Goal: Task Accomplishment & Management: Complete application form

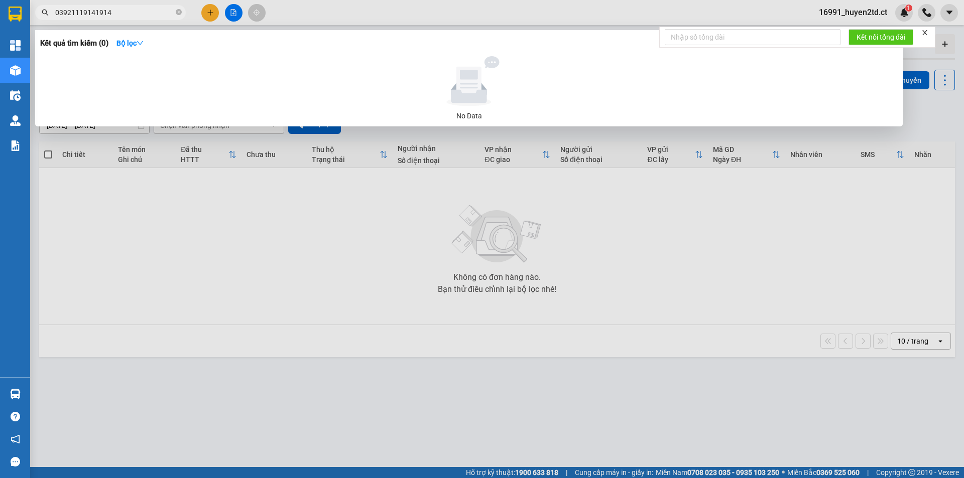
drag, startPoint x: 93, startPoint y: 11, endPoint x: 144, endPoint y: 18, distance: 51.1
click at [144, 18] on input "03921119141914" at bounding box center [114, 12] width 118 height 11
type input "0392111914"
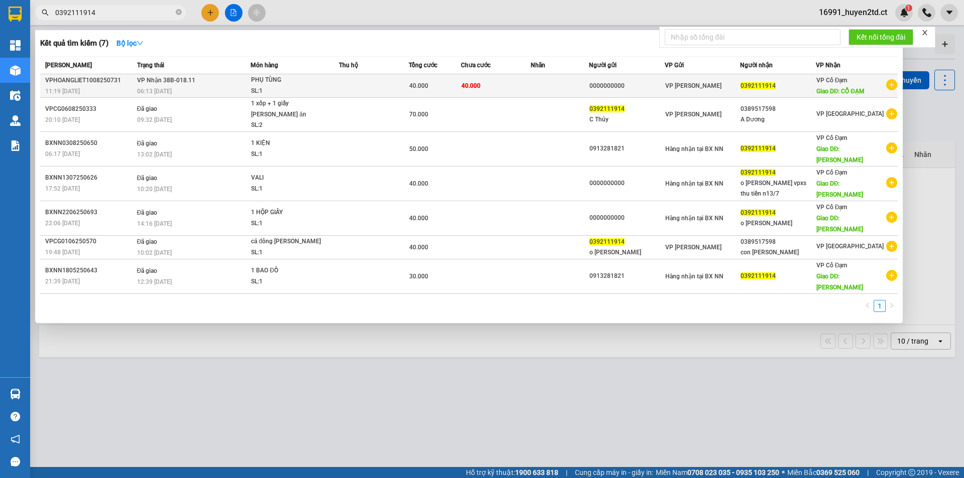
click at [365, 85] on td at bounding box center [374, 86] width 70 height 24
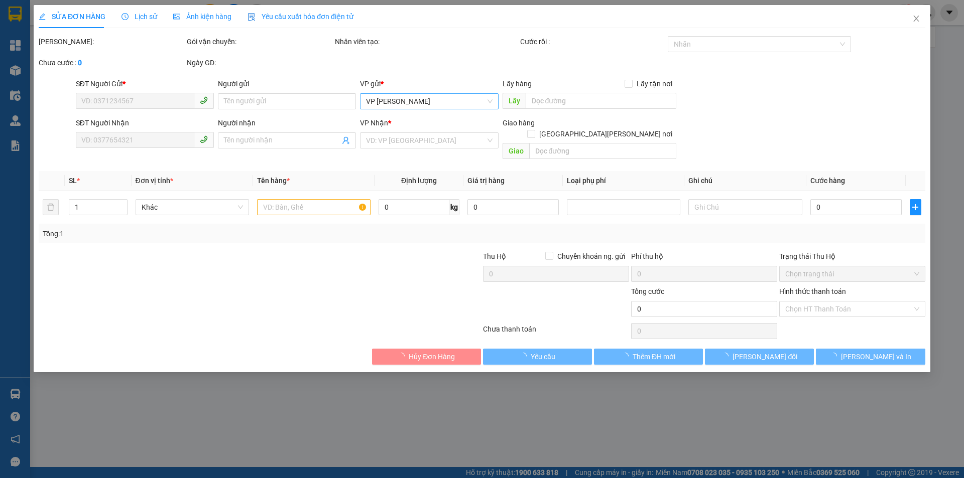
type input "0000000000"
type input "0392111914"
type input "CỔ ĐẠM"
type input "40.000"
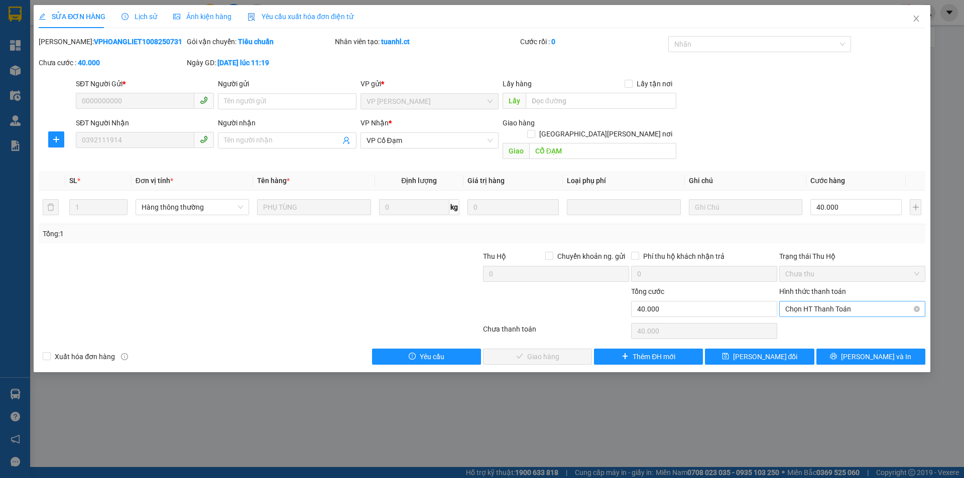
click at [864, 302] on span "Chọn HT Thanh Toán" at bounding box center [852, 309] width 134 height 15
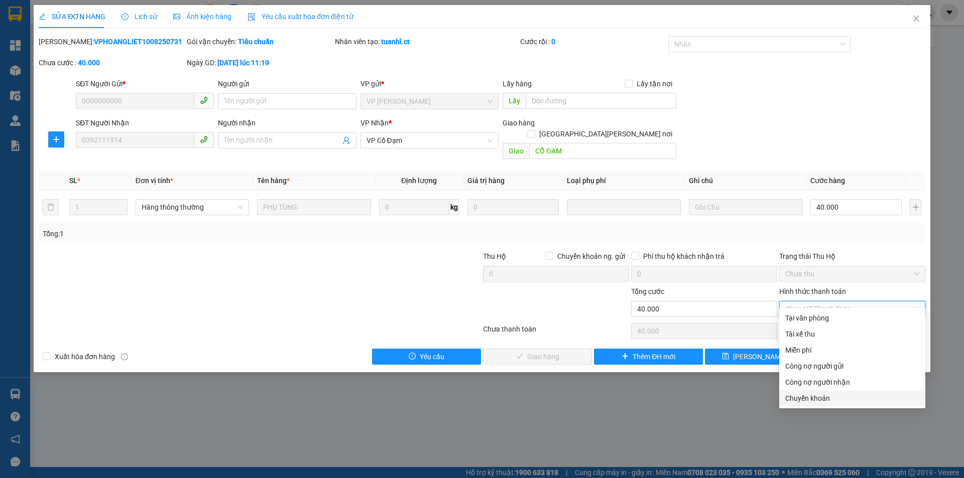
click at [866, 400] on div "Chuyển khoản" at bounding box center [852, 398] width 134 height 11
type input "0"
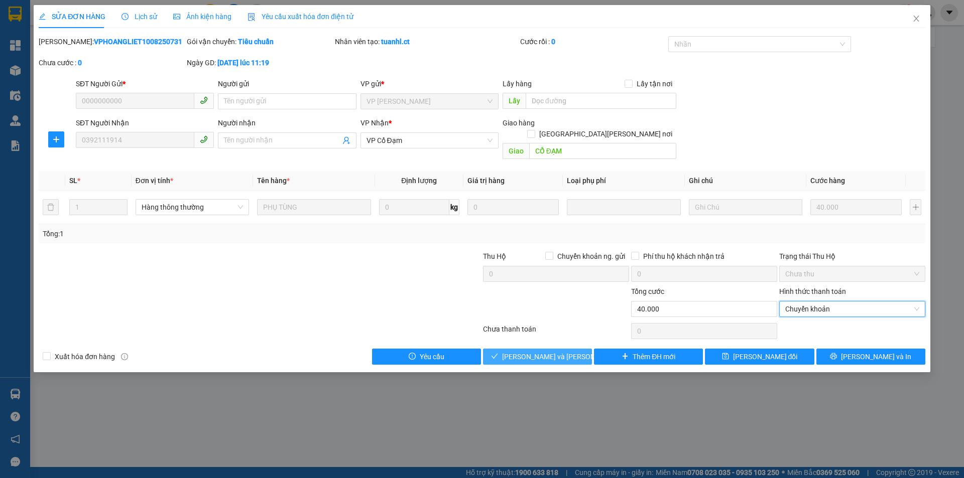
click at [575, 349] on button "[PERSON_NAME] và [PERSON_NAME] hàng" at bounding box center [537, 357] width 109 height 16
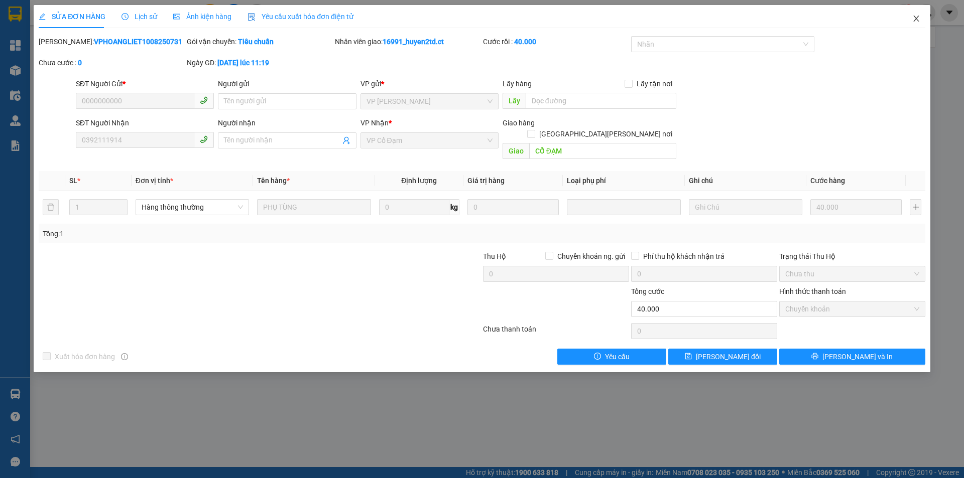
click at [915, 18] on icon "close" at bounding box center [916, 19] width 6 height 6
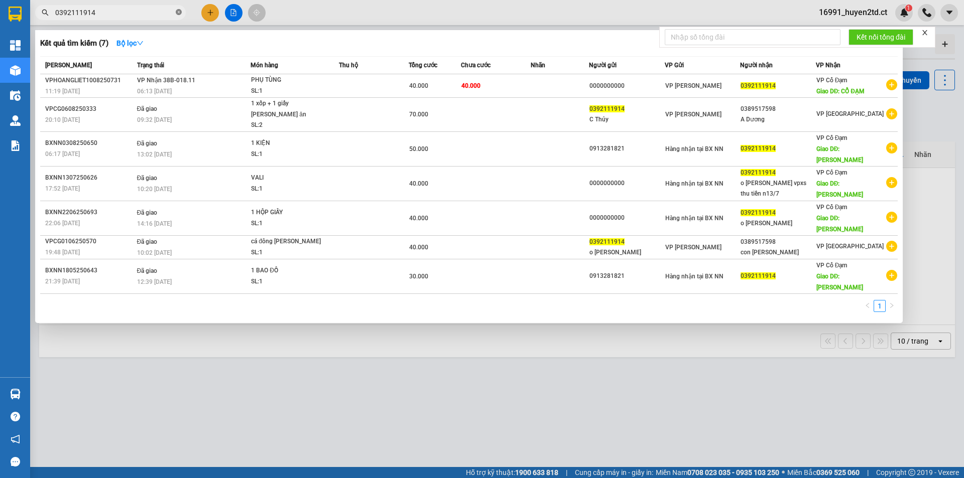
click at [178, 14] on icon "close-circle" at bounding box center [179, 12] width 6 height 6
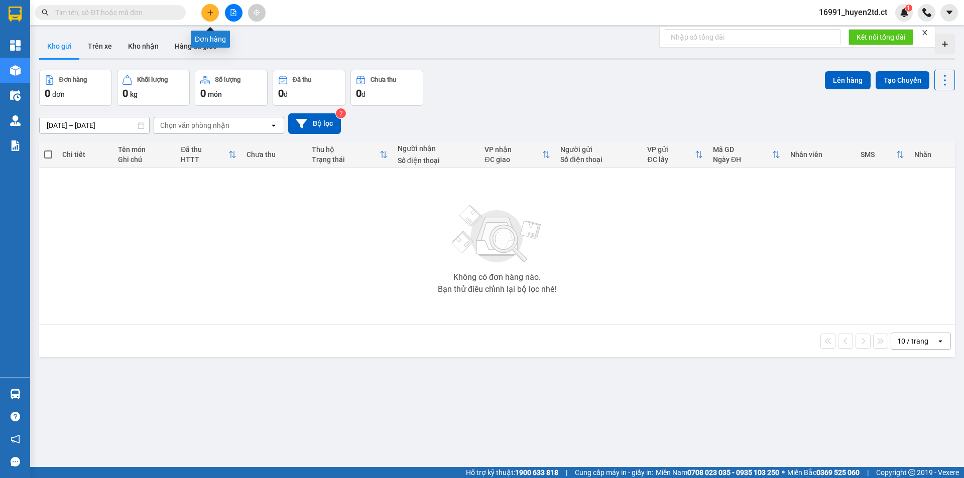
click at [207, 13] on icon "plus" at bounding box center [210, 12] width 7 height 7
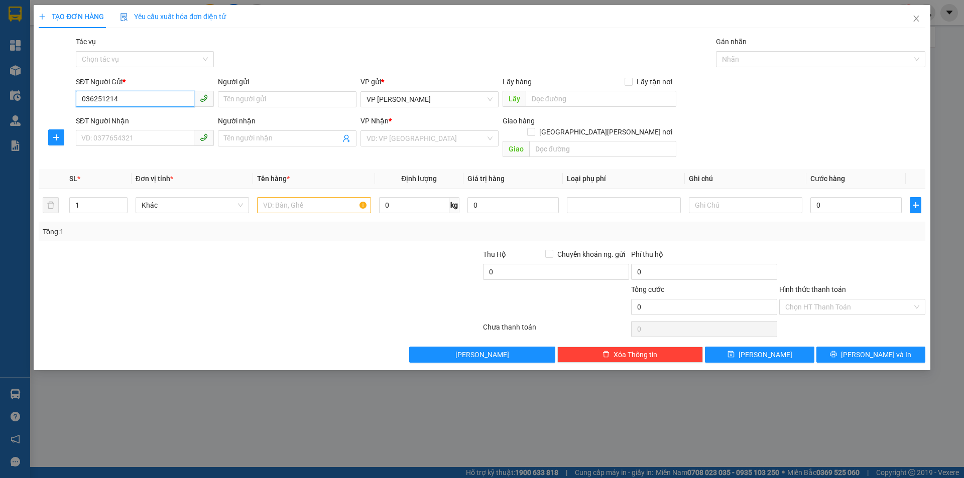
type input "0362512147"
click at [197, 118] on div "0362512147 - [PERSON_NAME]" at bounding box center [145, 119] width 126 height 11
type input "C [PERSON_NAME]"
type input "0987193113"
type input "C [PERSON_NAME]"
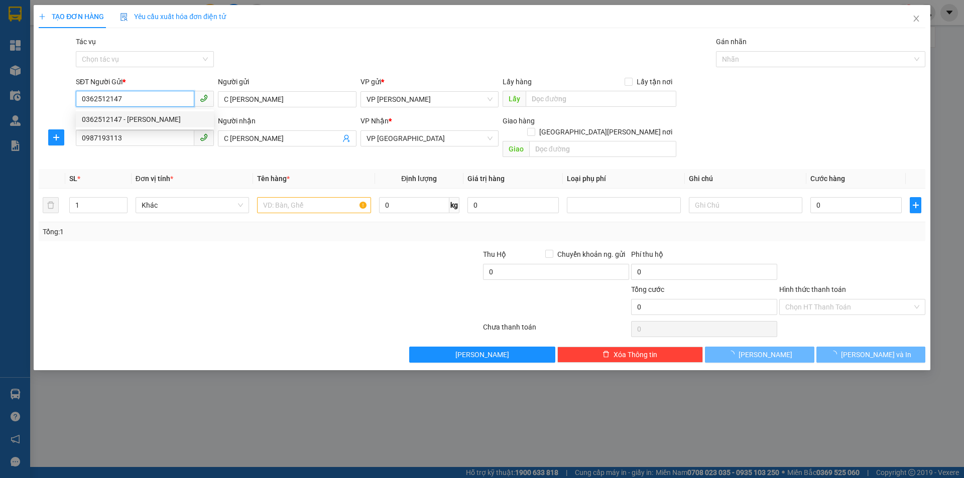
type input "1.000"
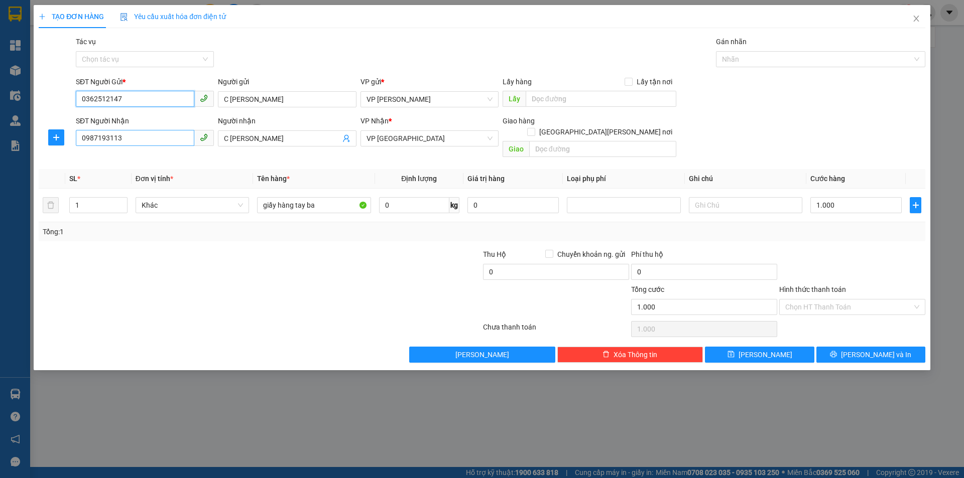
type input "0362512147"
drag, startPoint x: 99, startPoint y: 138, endPoint x: 181, endPoint y: 145, distance: 82.1
click at [182, 145] on input "0987193113" at bounding box center [135, 138] width 118 height 16
type input "0362512147"
click at [177, 160] on div "0362512147 - [PERSON_NAME]" at bounding box center [145, 158] width 126 height 11
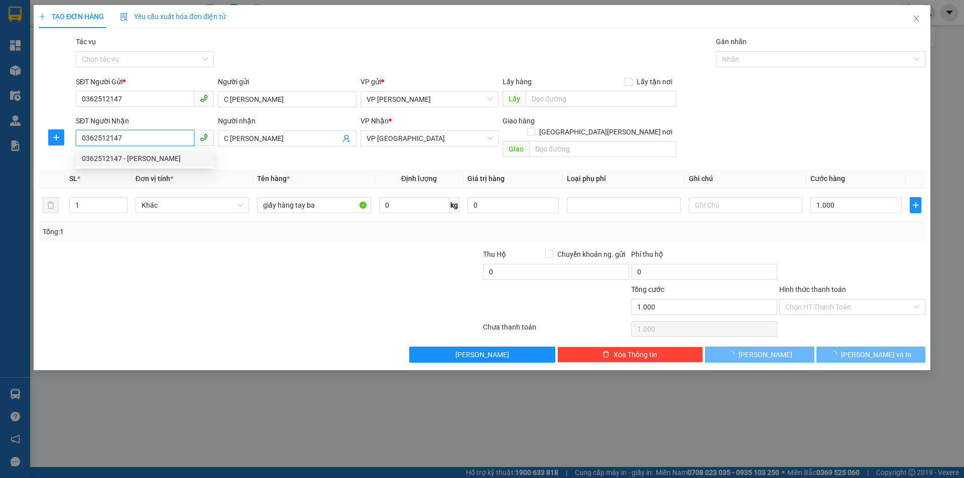
type input "140.000"
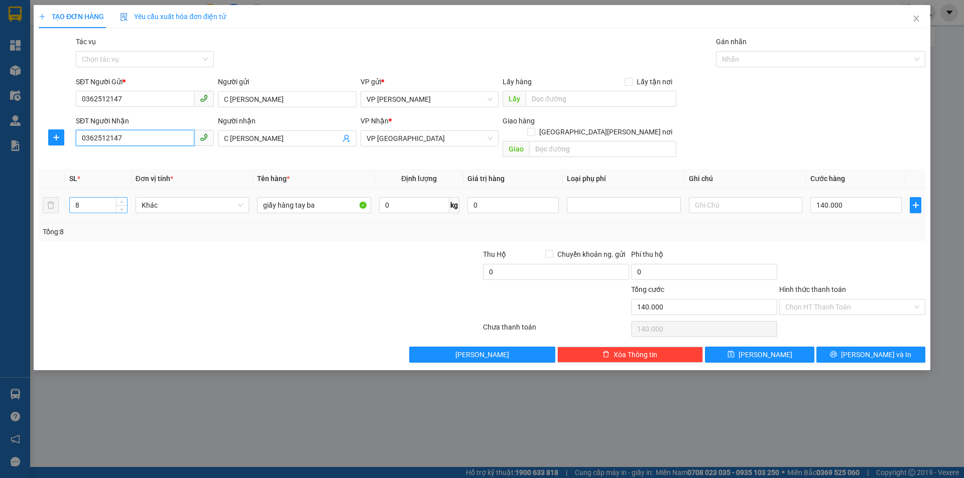
type input "0362512147"
click at [91, 198] on input "8" at bounding box center [98, 205] width 57 height 15
type input "5"
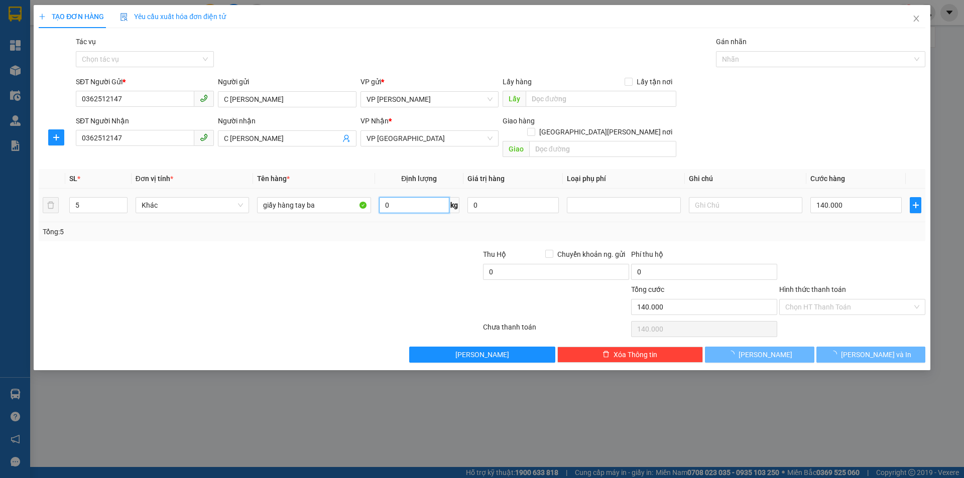
click at [391, 197] on input "0" at bounding box center [414, 205] width 70 height 16
type input "0"
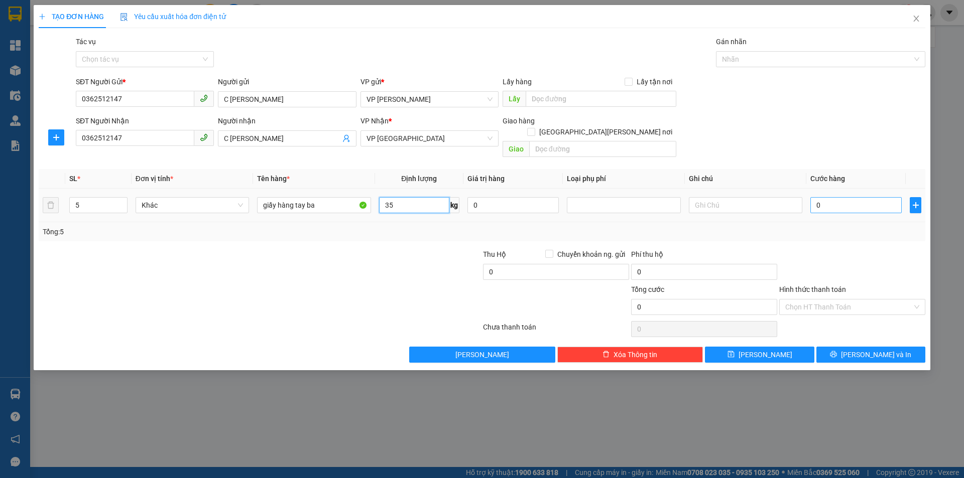
type input "35"
click at [825, 197] on input "0" at bounding box center [855, 205] width 91 height 16
type input "7"
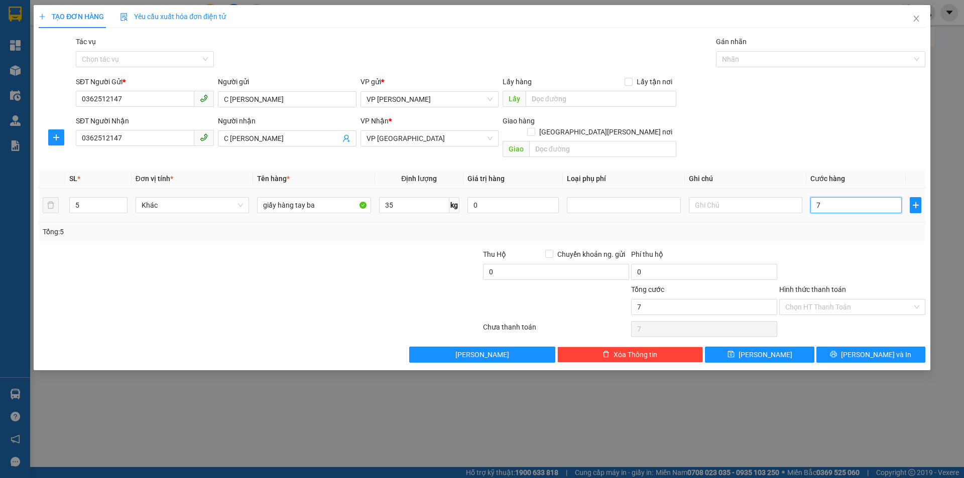
type input "70"
type input "70.000"
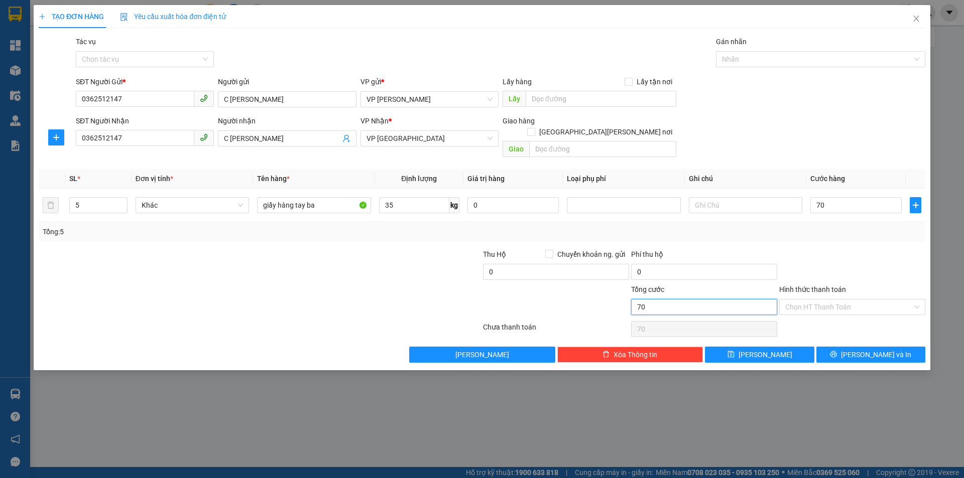
type input "70.000"
drag, startPoint x: 698, startPoint y: 296, endPoint x: 715, endPoint y: 295, distance: 17.1
click at [699, 299] on input "70.000" at bounding box center [704, 307] width 146 height 16
click at [834, 300] on input "Hình thức thanh toán" at bounding box center [848, 307] width 127 height 15
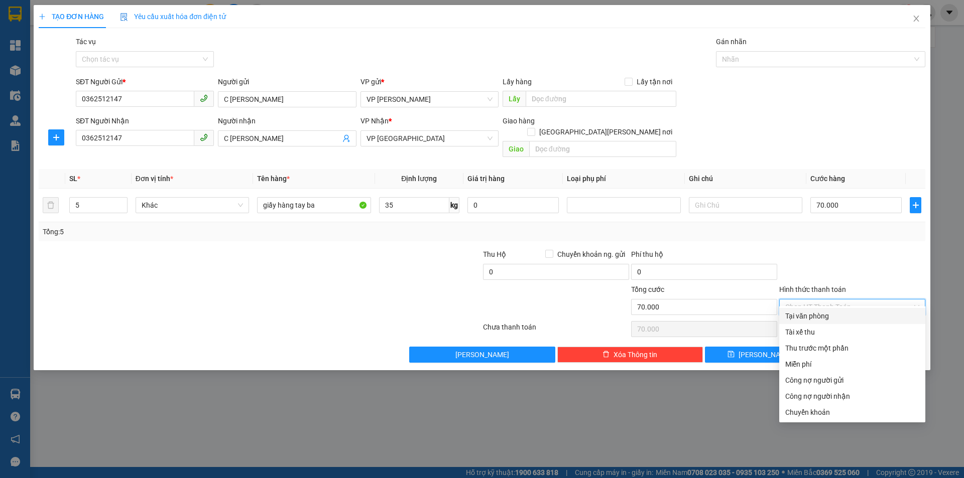
click at [827, 315] on div "Tại văn phòng" at bounding box center [852, 316] width 134 height 11
type input "0"
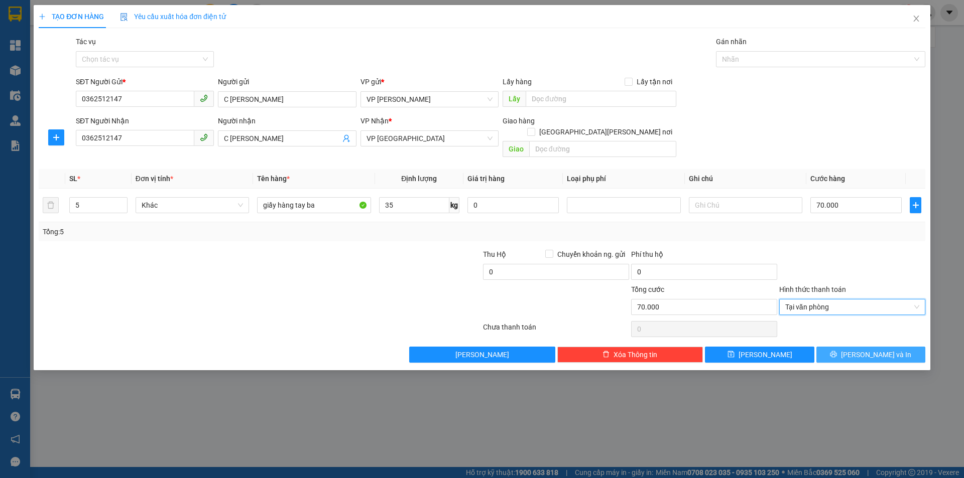
click at [831, 347] on button "[PERSON_NAME] và In" at bounding box center [870, 355] width 109 height 16
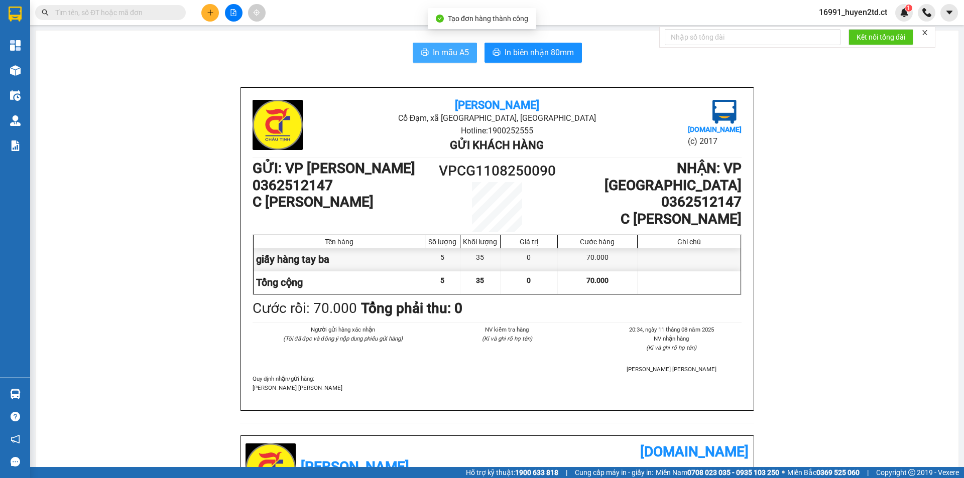
click at [455, 59] on button "In mẫu A5" at bounding box center [445, 53] width 64 height 20
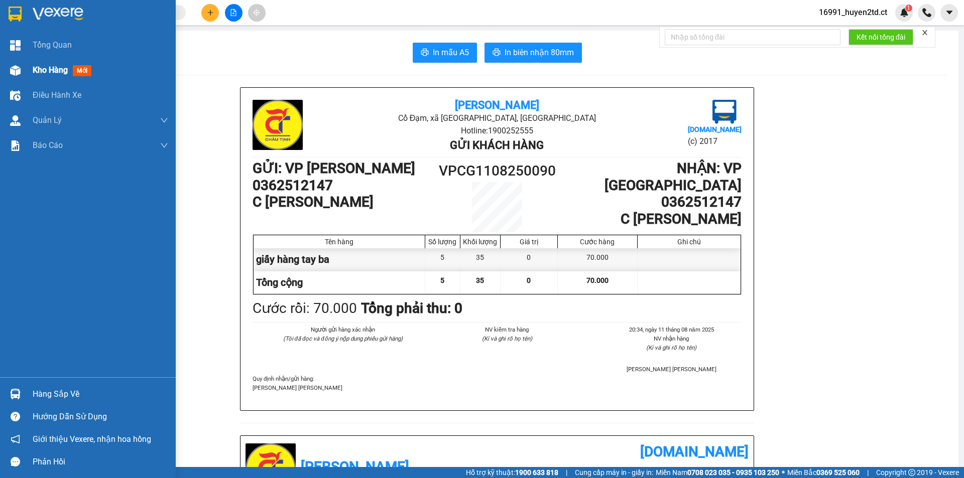
click at [25, 71] on div "Kho hàng mới" at bounding box center [88, 70] width 176 height 25
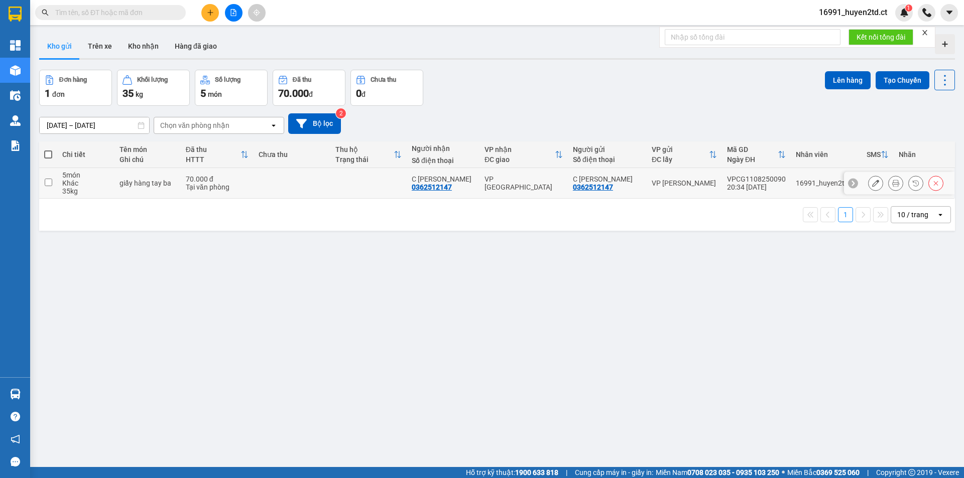
click at [54, 179] on td at bounding box center [48, 183] width 18 height 31
checkbox input "true"
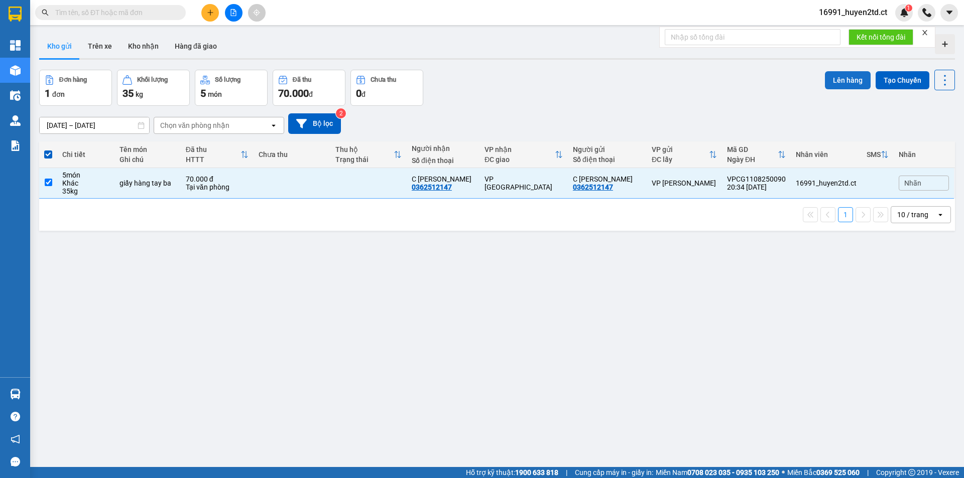
click at [840, 79] on button "Lên hàng" at bounding box center [848, 80] width 46 height 18
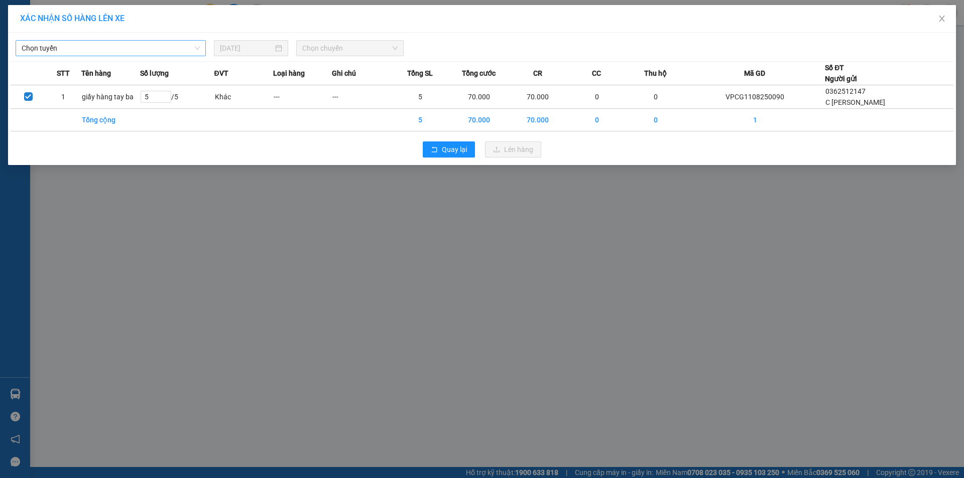
click at [186, 48] on span "Chọn tuyến" at bounding box center [111, 48] width 178 height 15
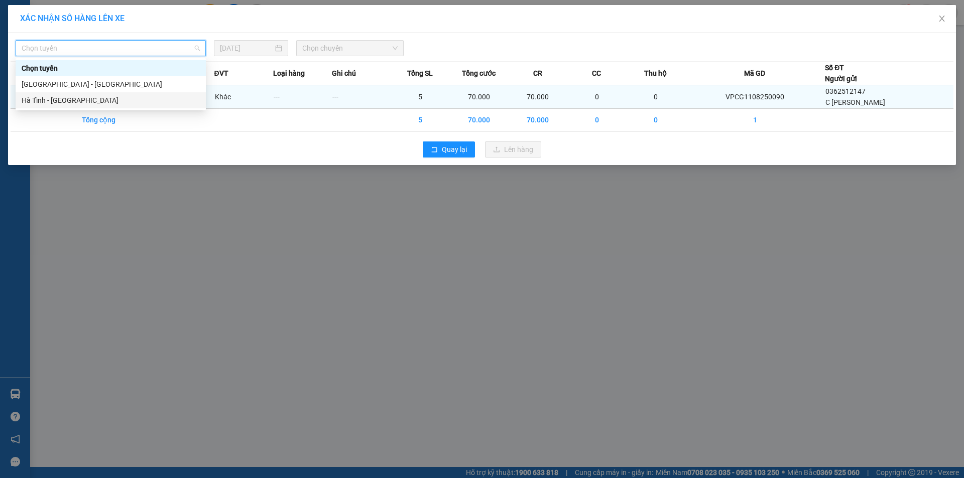
drag, startPoint x: 187, startPoint y: 96, endPoint x: 197, endPoint y: 89, distance: 12.7
click at [188, 96] on div "Hà Tĩnh - [GEOGRAPHIC_DATA]" at bounding box center [111, 100] width 178 height 11
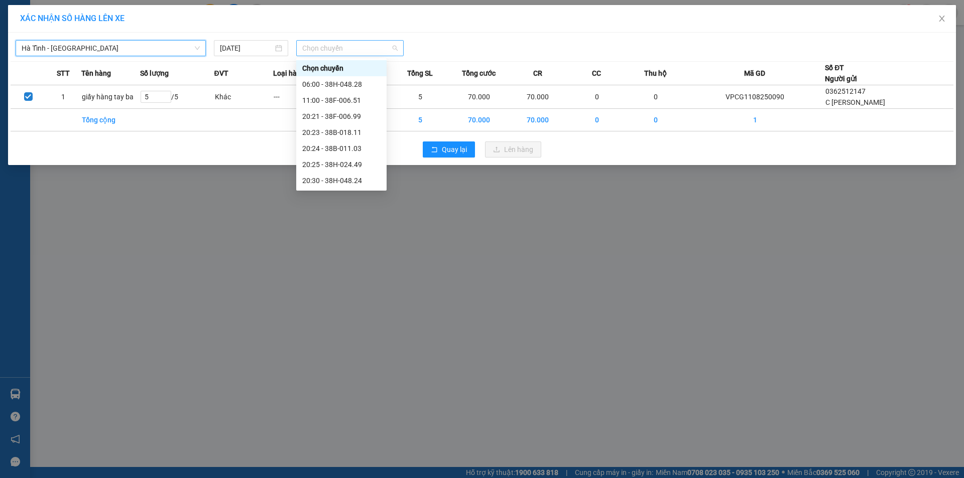
click at [358, 45] on span "Chọn chuyến" at bounding box center [349, 48] width 95 height 15
click at [358, 180] on div "20:30 - 38H-048.24" at bounding box center [341, 180] width 78 height 11
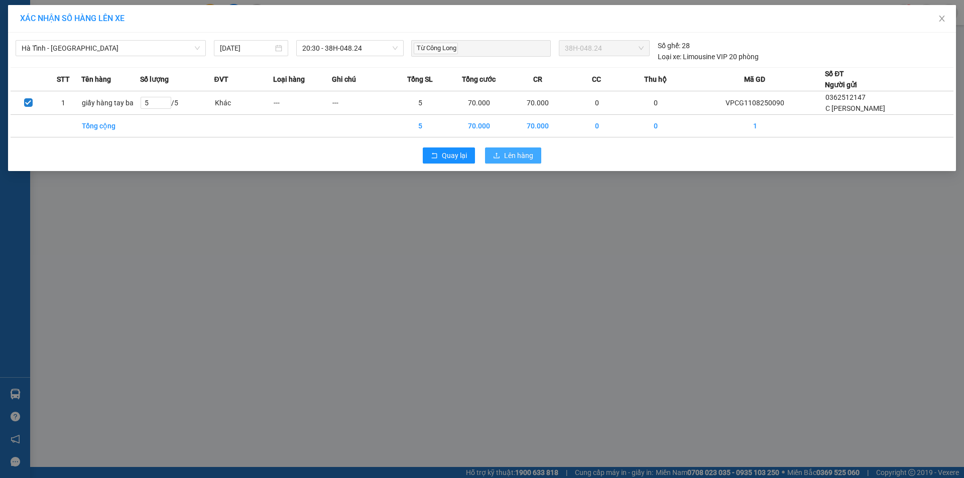
click at [508, 161] on span "Lên hàng" at bounding box center [518, 155] width 29 height 11
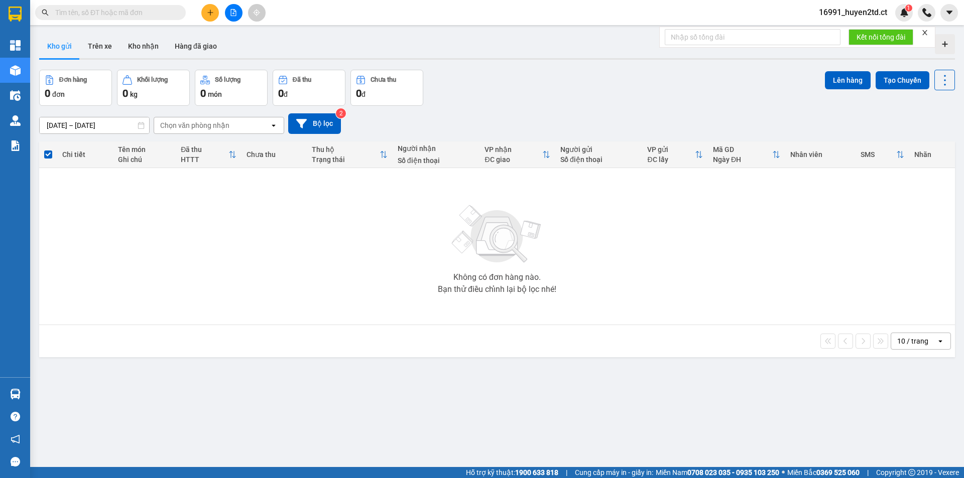
click at [64, 14] on input "text" at bounding box center [114, 12] width 118 height 11
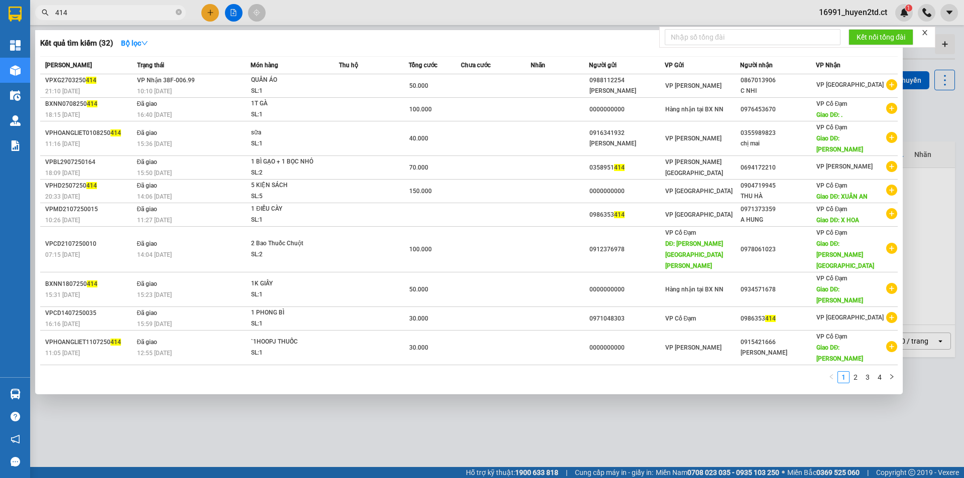
type input "414"
click at [577, 399] on div at bounding box center [482, 239] width 964 height 478
